Goal: Task Accomplishment & Management: Use online tool/utility

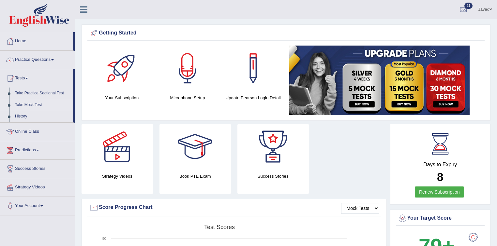
click at [35, 104] on link "Take Mock Test" at bounding box center [42, 105] width 61 height 12
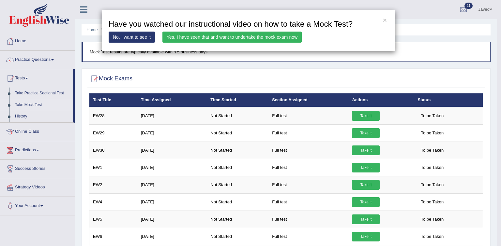
click at [230, 37] on link "Yes, I have seen that and want to undertake the mock exam now" at bounding box center [231, 37] width 139 height 11
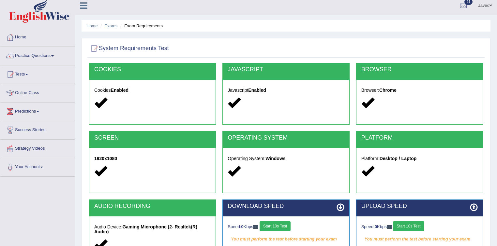
scroll to position [96, 0]
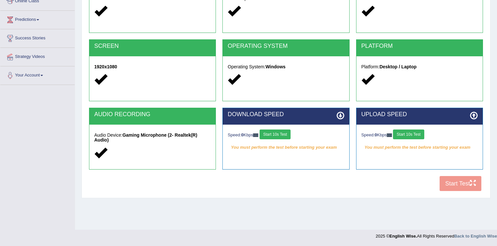
click at [279, 133] on button "Start 10s Test" at bounding box center [274, 135] width 31 height 10
click at [424, 132] on button "Start 10s Test" at bounding box center [408, 135] width 31 height 10
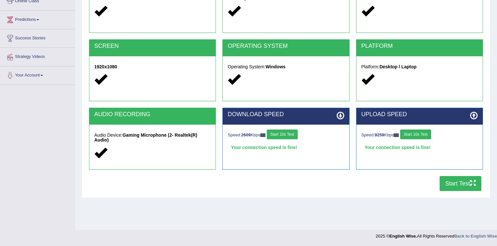
click at [465, 182] on button "Start Test" at bounding box center [460, 183] width 42 height 15
